Goal: Navigation & Orientation: Find specific page/section

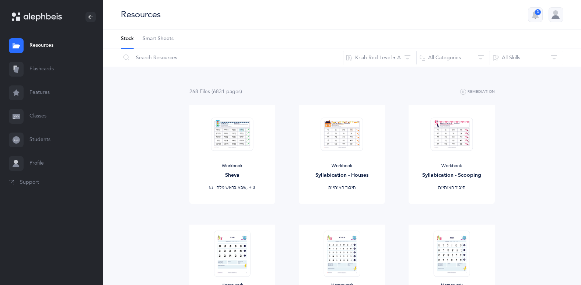
click at [27, 139] on link "Students" at bounding box center [51, 140] width 103 height 24
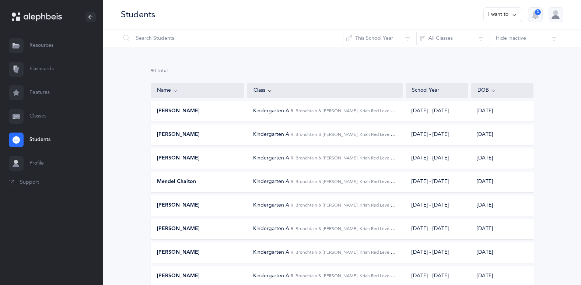
click at [32, 43] on link "Resources" at bounding box center [51, 46] width 103 height 24
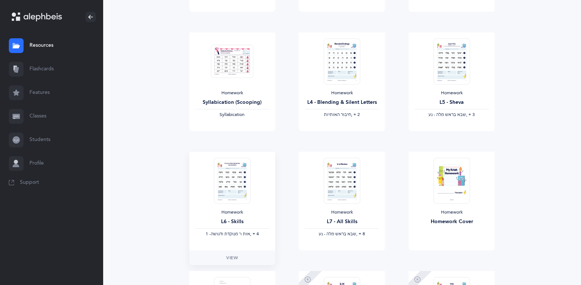
scroll to position [442, 0]
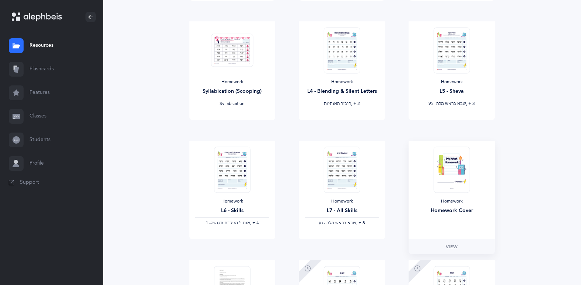
click at [455, 171] on img at bounding box center [452, 170] width 36 height 46
click at [442, 165] on img at bounding box center [452, 170] width 36 height 46
click at [447, 175] on img at bounding box center [452, 170] width 36 height 46
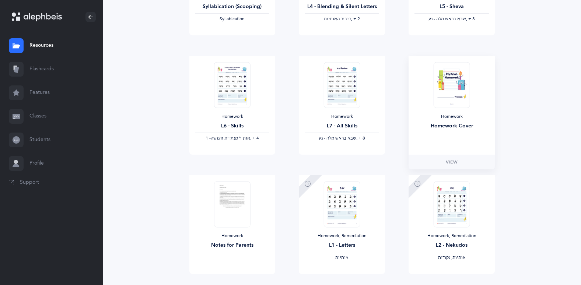
scroll to position [479, 0]
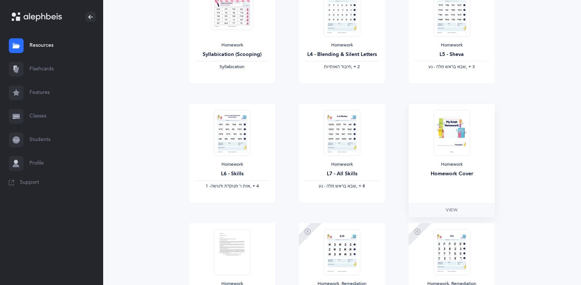
click at [451, 138] on img at bounding box center [452, 133] width 36 height 46
click at [450, 210] on span "View" at bounding box center [452, 210] width 12 height 7
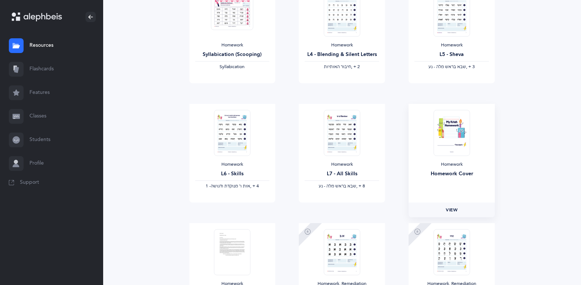
click at [457, 213] on span "View" at bounding box center [452, 210] width 12 height 7
